Goal: Information Seeking & Learning: Find specific fact

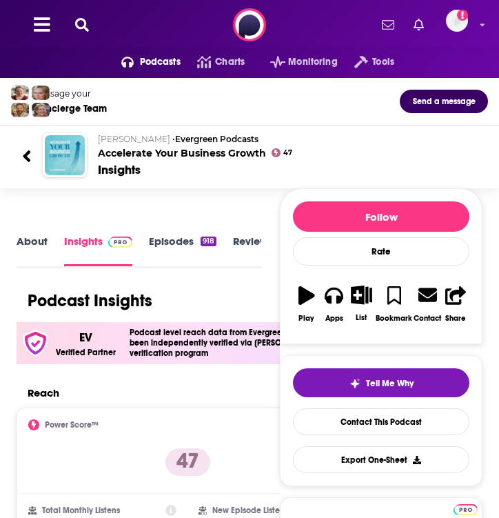
click at [82, 19] on icon at bounding box center [82, 25] width 14 height 14
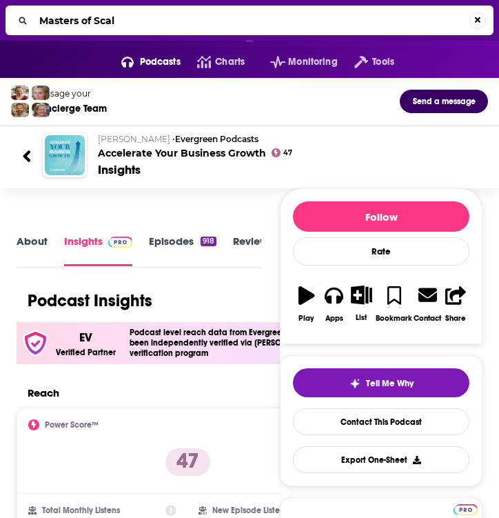
type input "Masters of Scale"
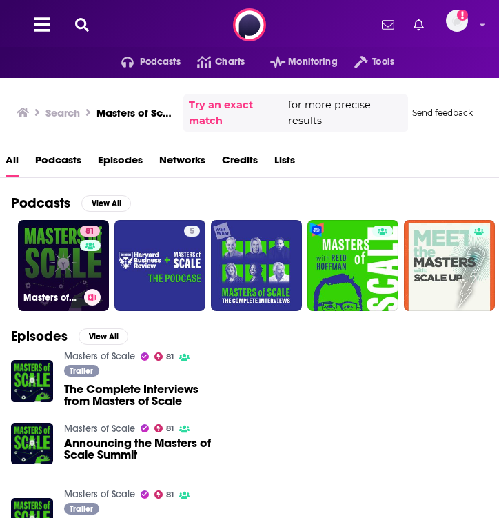
click at [45, 267] on link "81 Masters of Scale" at bounding box center [63, 265] width 91 height 91
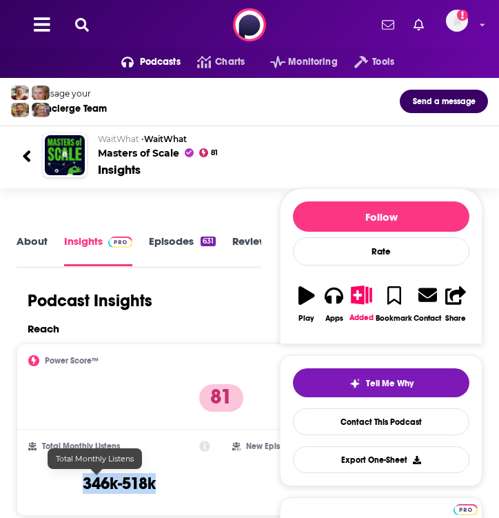
drag, startPoint x: 139, startPoint y: 484, endPoint x: 51, endPoint y: 484, distance: 87.6
click at [51, 484] on div "Total Monthly Listens 346k-518k" at bounding box center [119, 472] width 182 height 63
copy h3 "346k-518k"
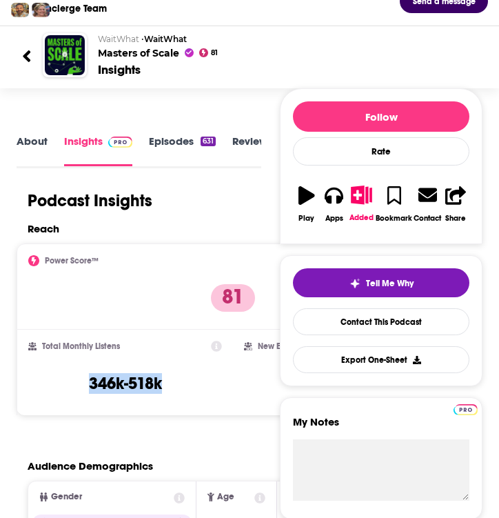
scroll to position [105, 0]
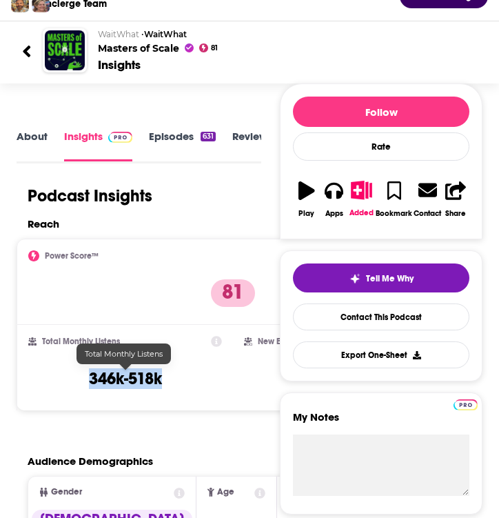
copy h3 "346k-518k"
